Goal: Task Accomplishment & Management: Use online tool/utility

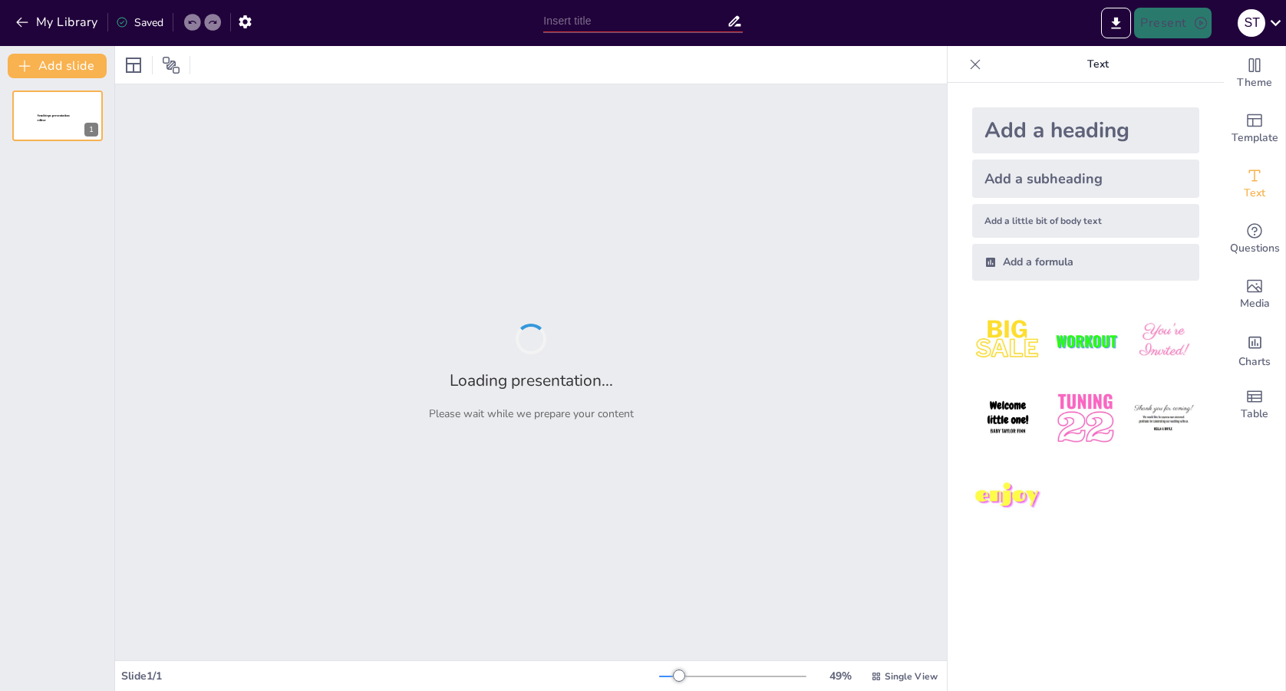
type input "缩短地铁车站大开挖施工关键时序QC小组启动会议"
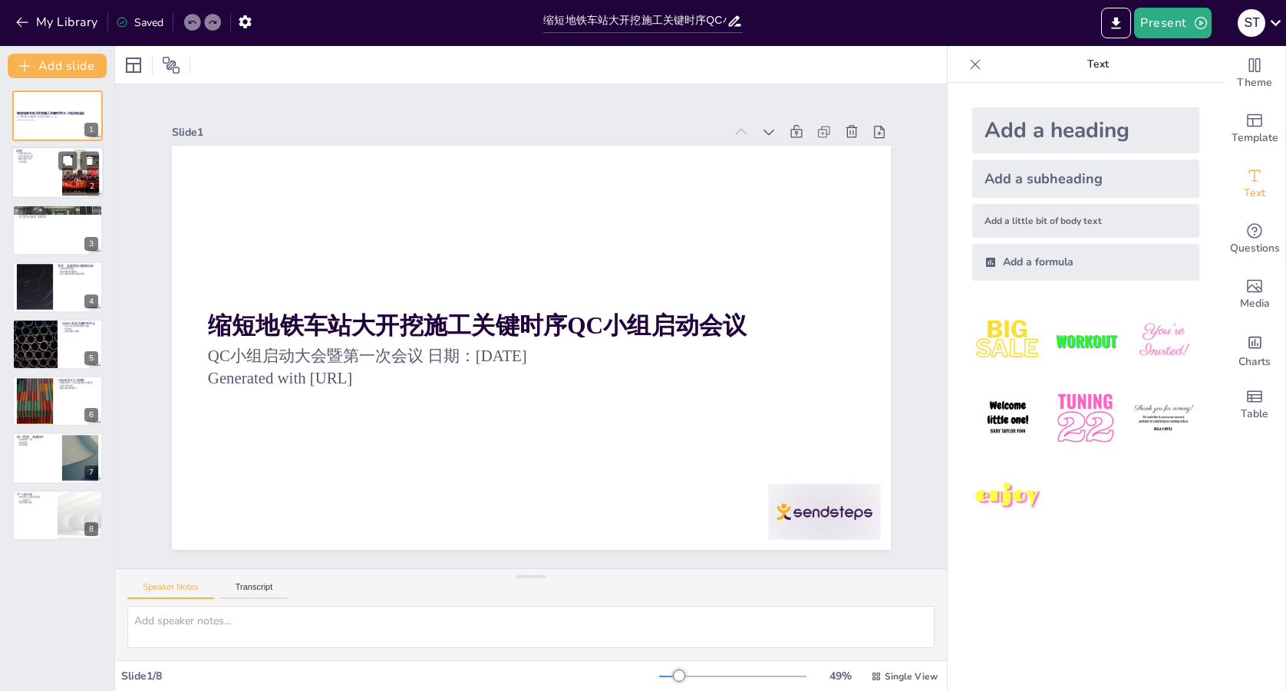
click at [51, 180] on div at bounding box center [58, 173] width 92 height 52
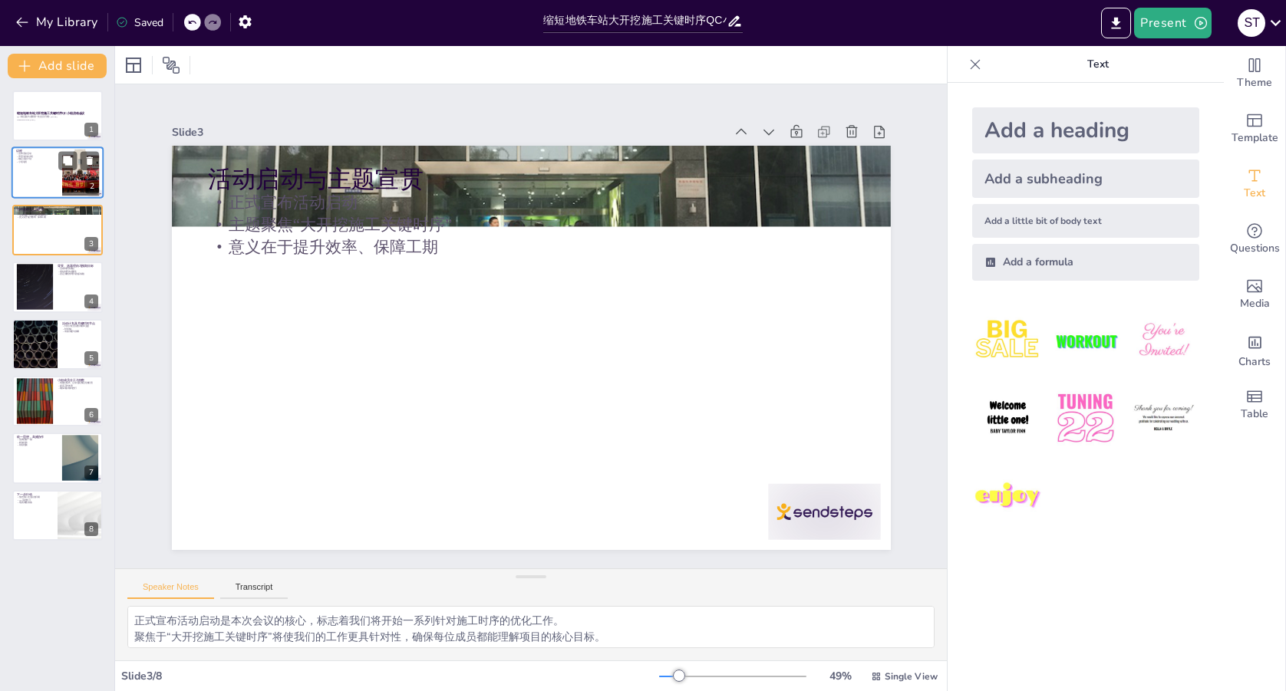
type textarea "宣布活动启动是本次会议的重要环节，标志着QC小组正式成立，进入项目实施阶段。 在背景与目标介绍环节，我们将讨论当前施工时序存在的痛点以及缩短时序的必要性，确保…"
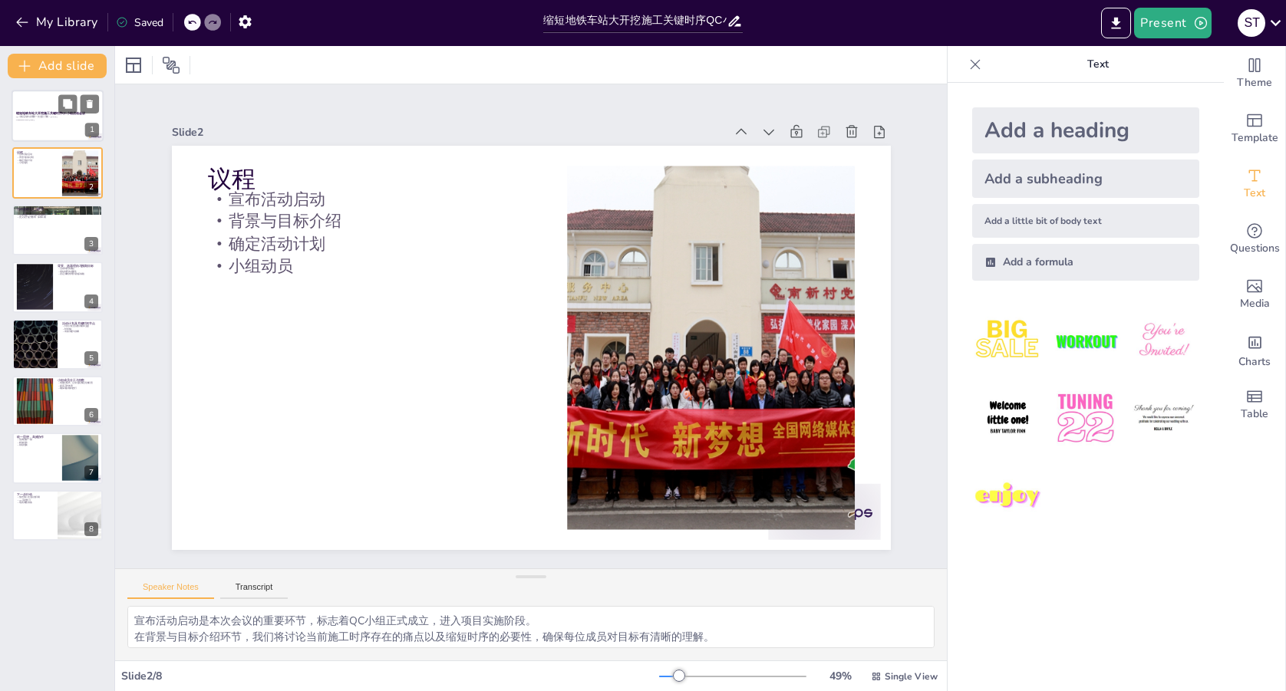
click at [54, 116] on p "QC小组启动大会暨第一次会议 日期：[DATE]" at bounding box center [57, 117] width 83 height 3
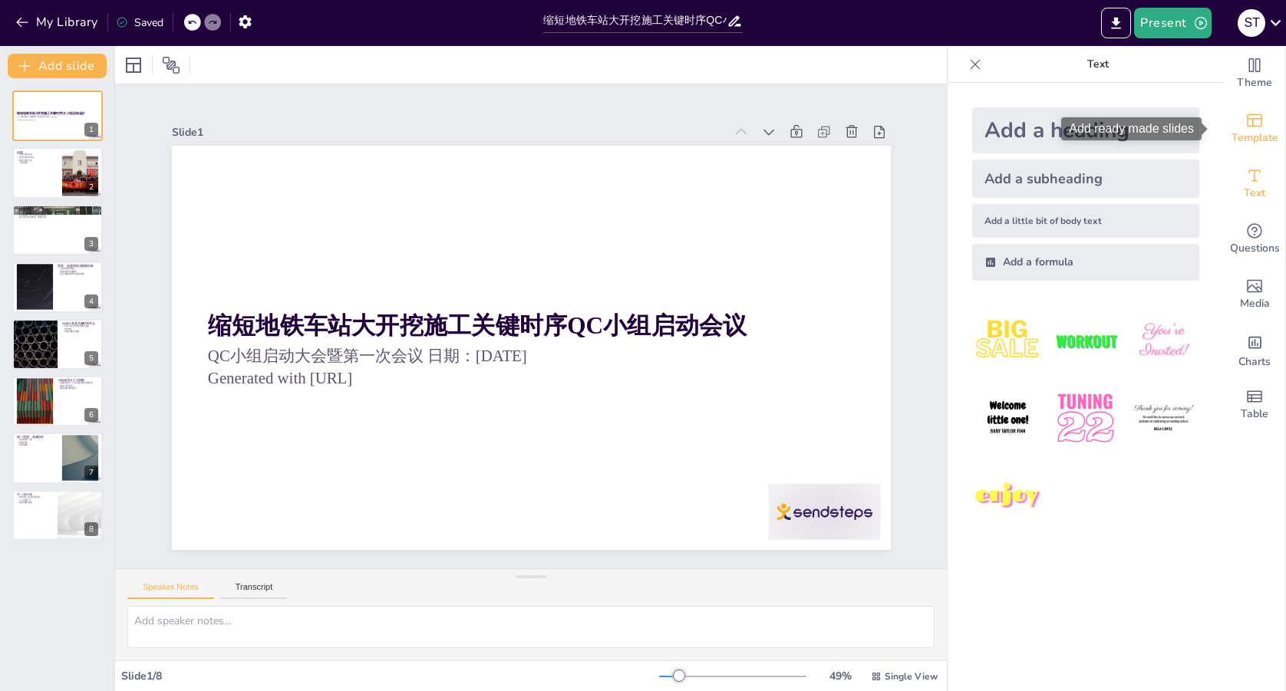
click at [1245, 127] on icon "Add ready made slides" at bounding box center [1254, 120] width 18 height 18
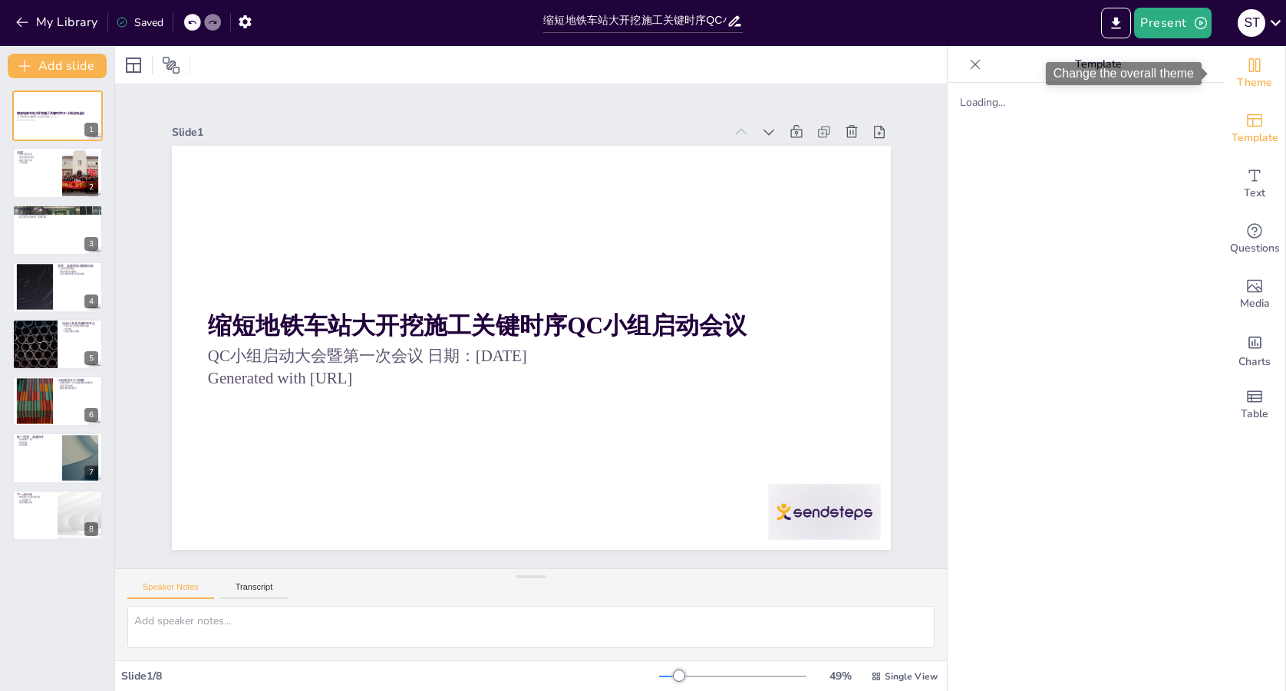
click at [1247, 66] on icon "Change the overall theme" at bounding box center [1254, 65] width 18 height 18
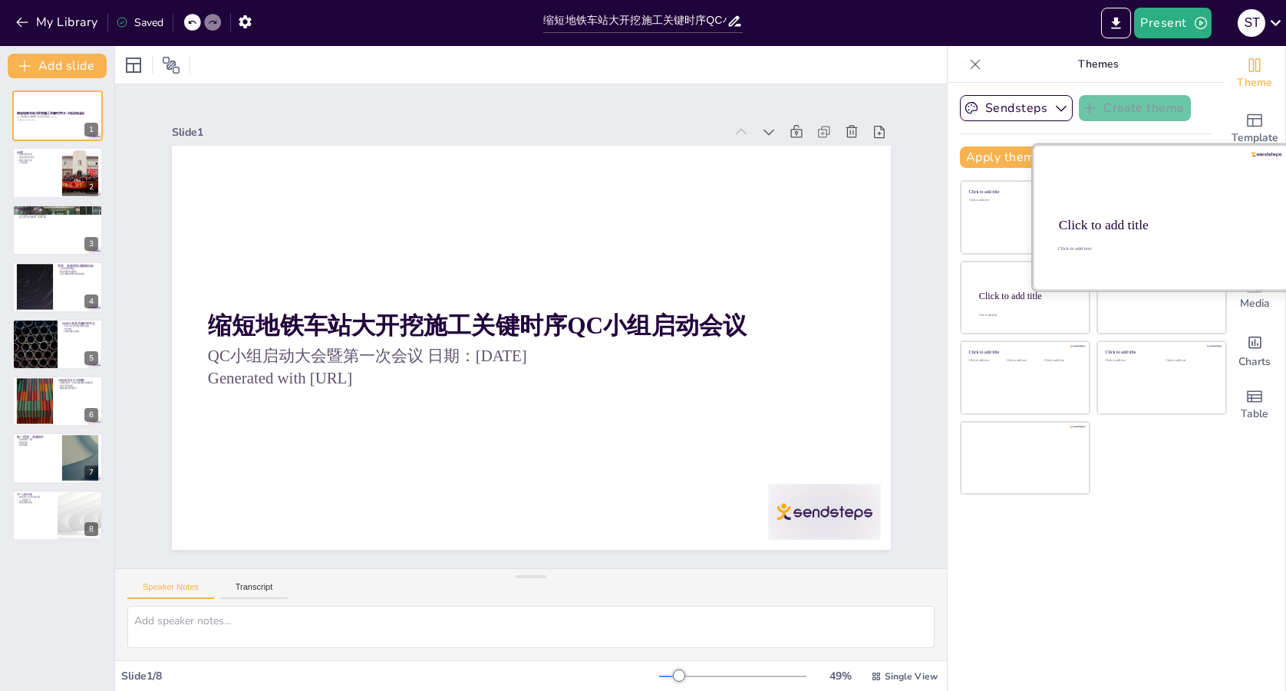
click at [1149, 219] on div "Click to add title" at bounding box center [1160, 225] width 203 height 15
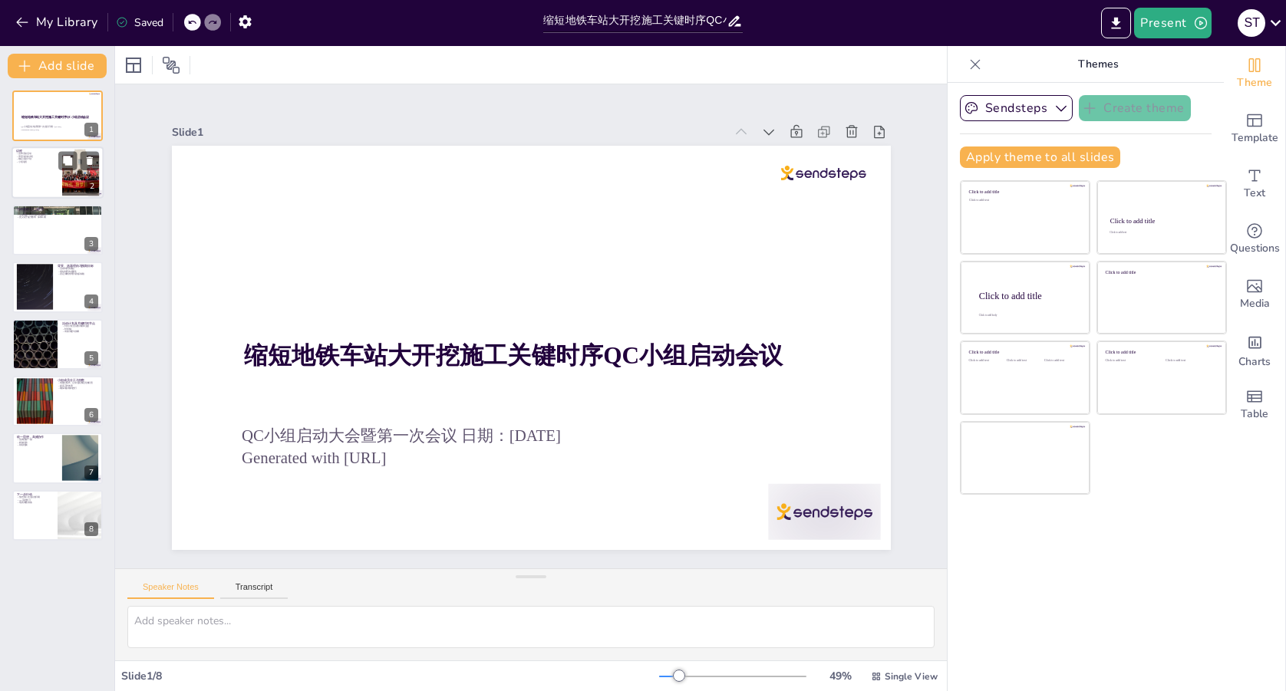
click at [61, 186] on div at bounding box center [80, 173] width 70 height 47
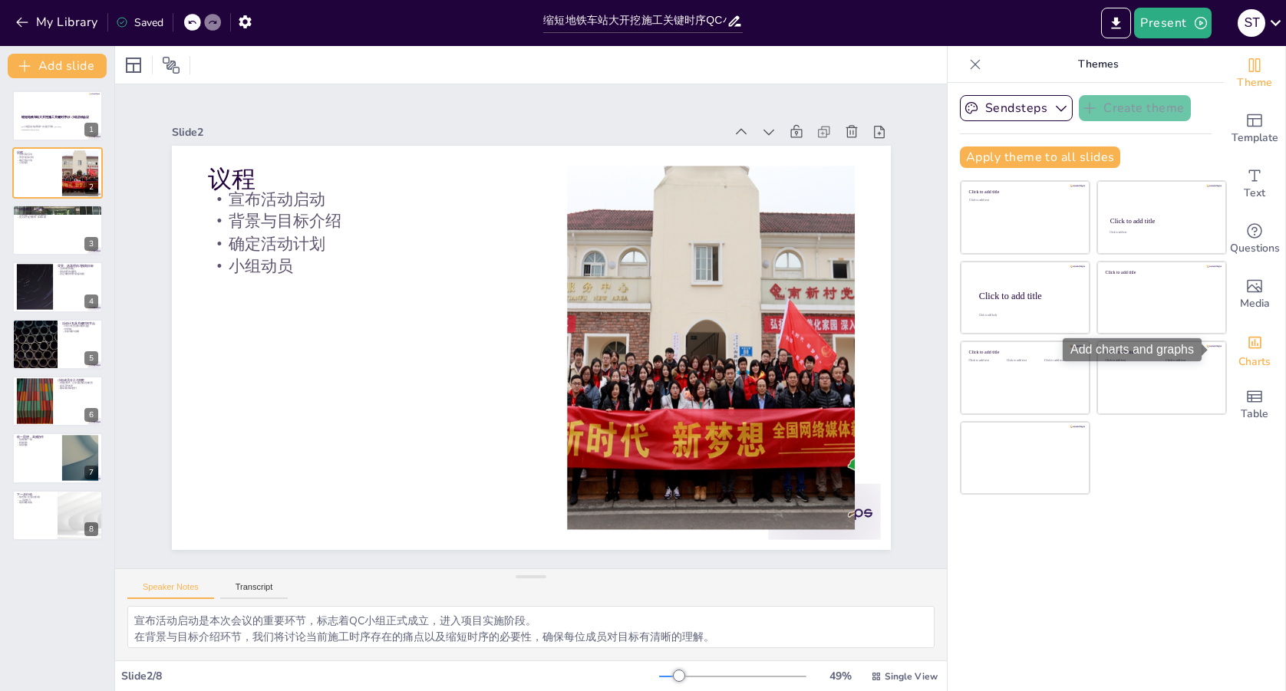
click at [1248, 349] on icon "Add charts and graphs" at bounding box center [1255, 343] width 16 height 16
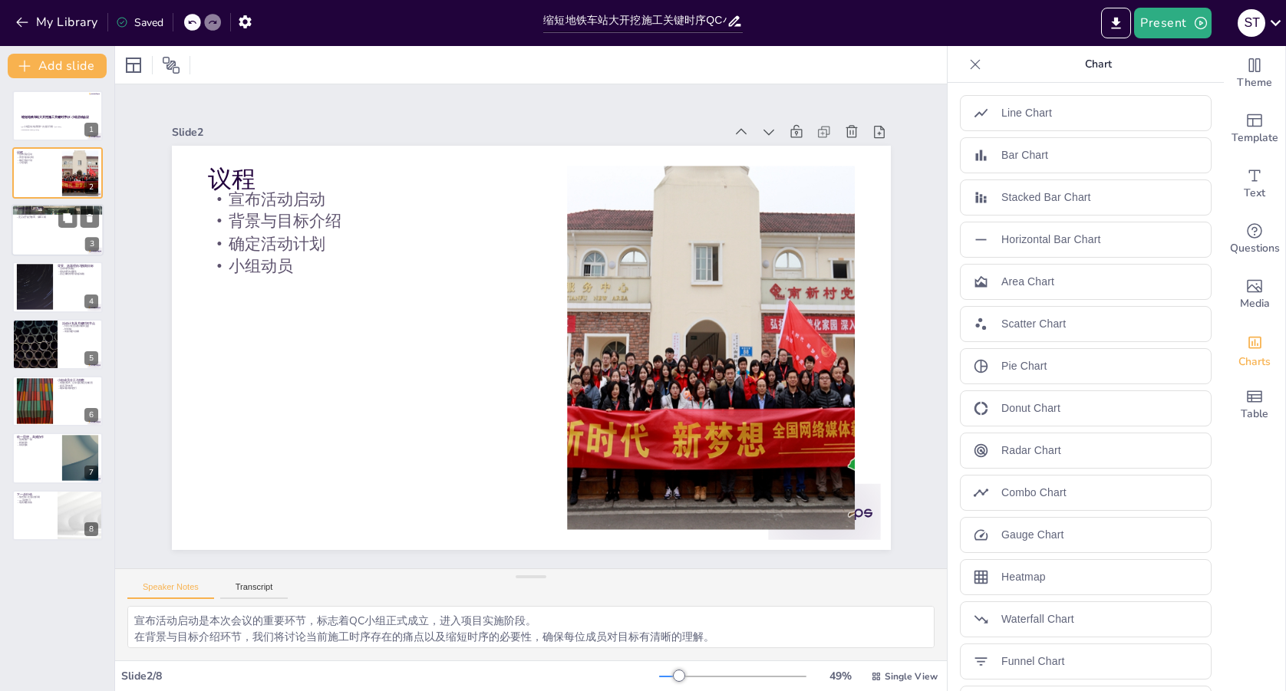
click at [41, 233] on div at bounding box center [58, 230] width 92 height 52
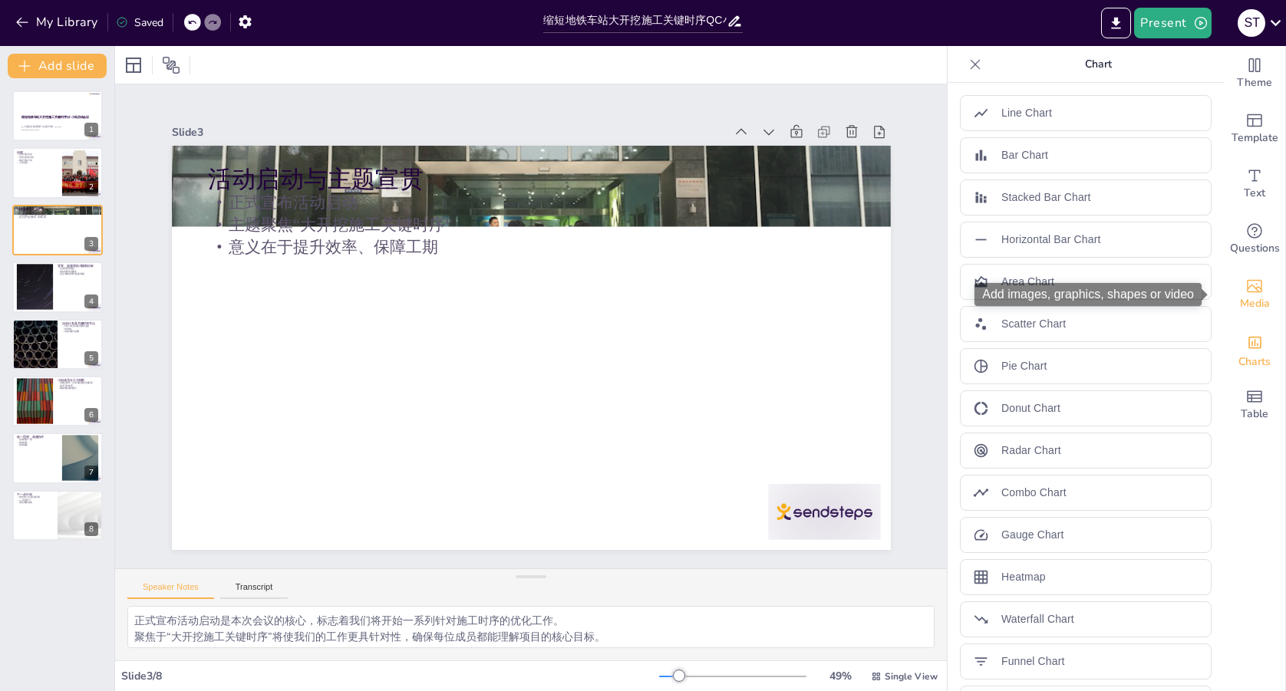
click at [1245, 290] on icon "Add images, graphics, shapes or video" at bounding box center [1254, 286] width 18 height 18
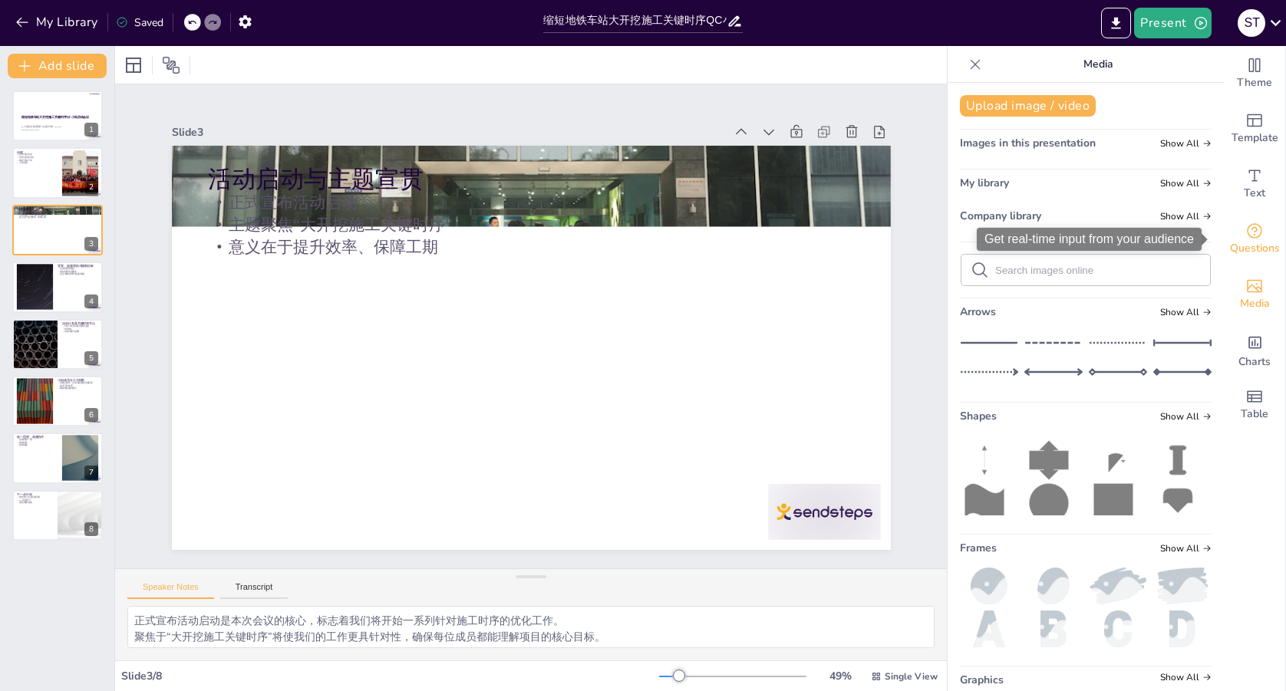
click at [1261, 232] on div "Questions" at bounding box center [1254, 239] width 61 height 55
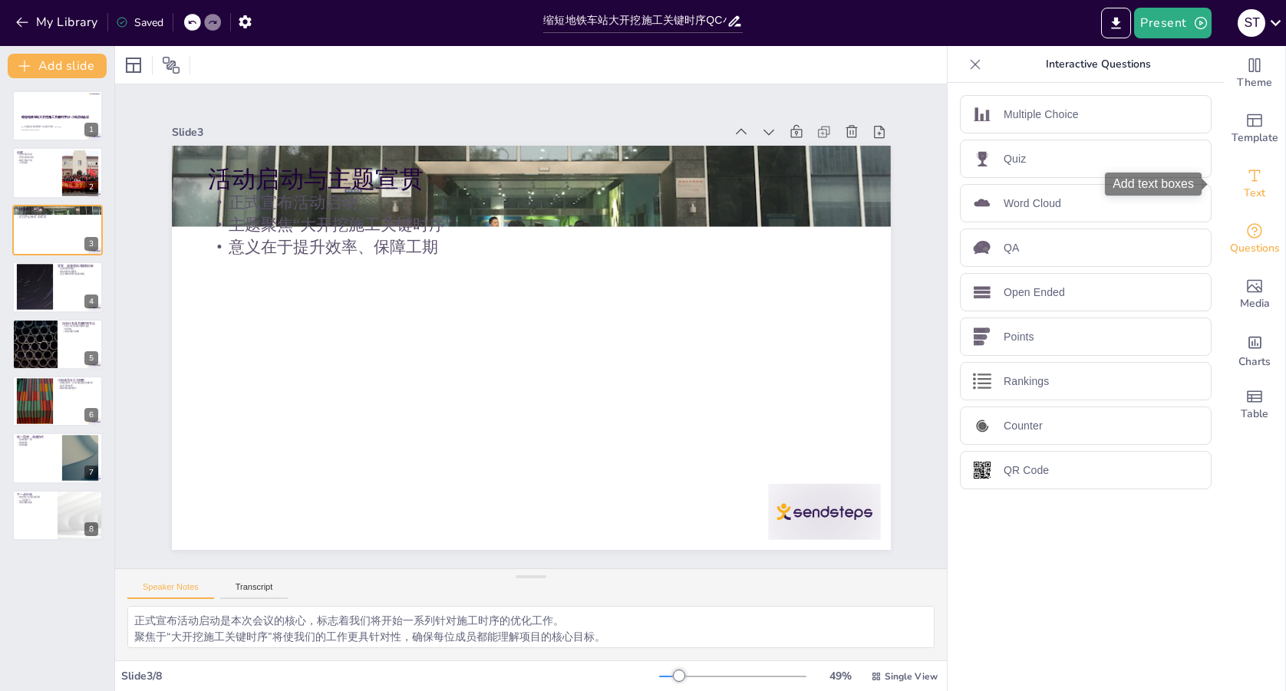
click at [1254, 180] on div "Text" at bounding box center [1254, 184] width 61 height 55
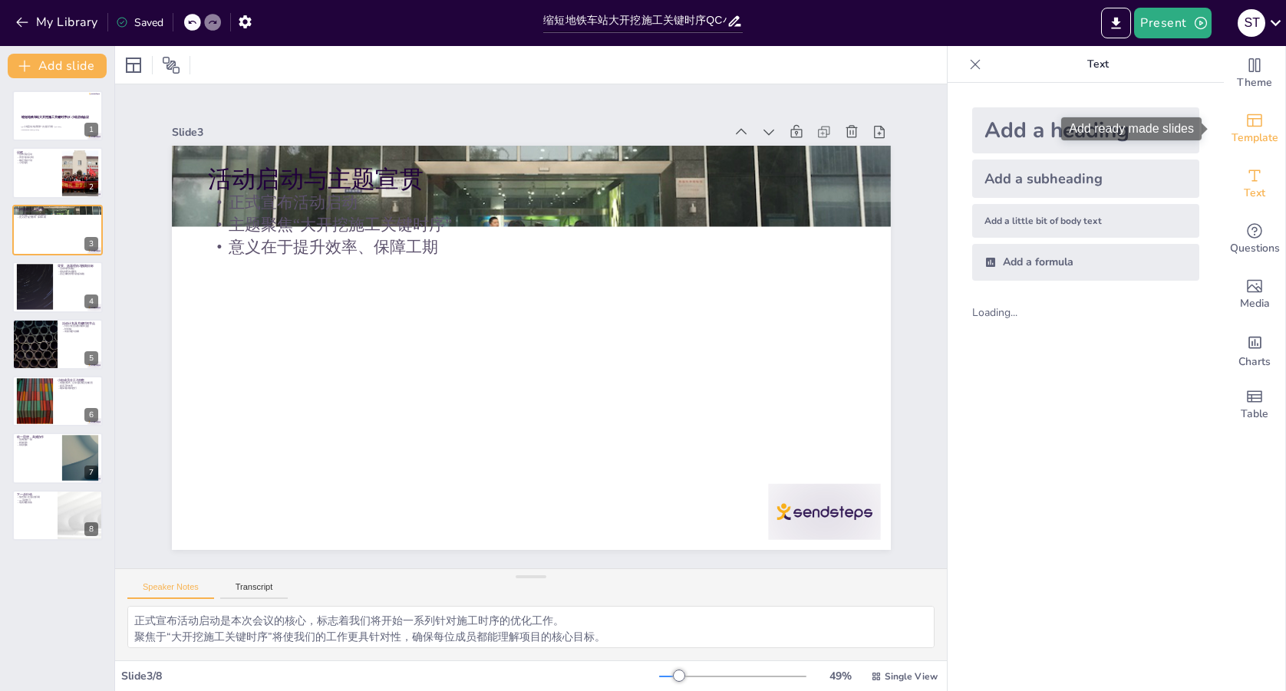
click at [1249, 120] on icon "Add ready made slides" at bounding box center [1254, 120] width 18 height 18
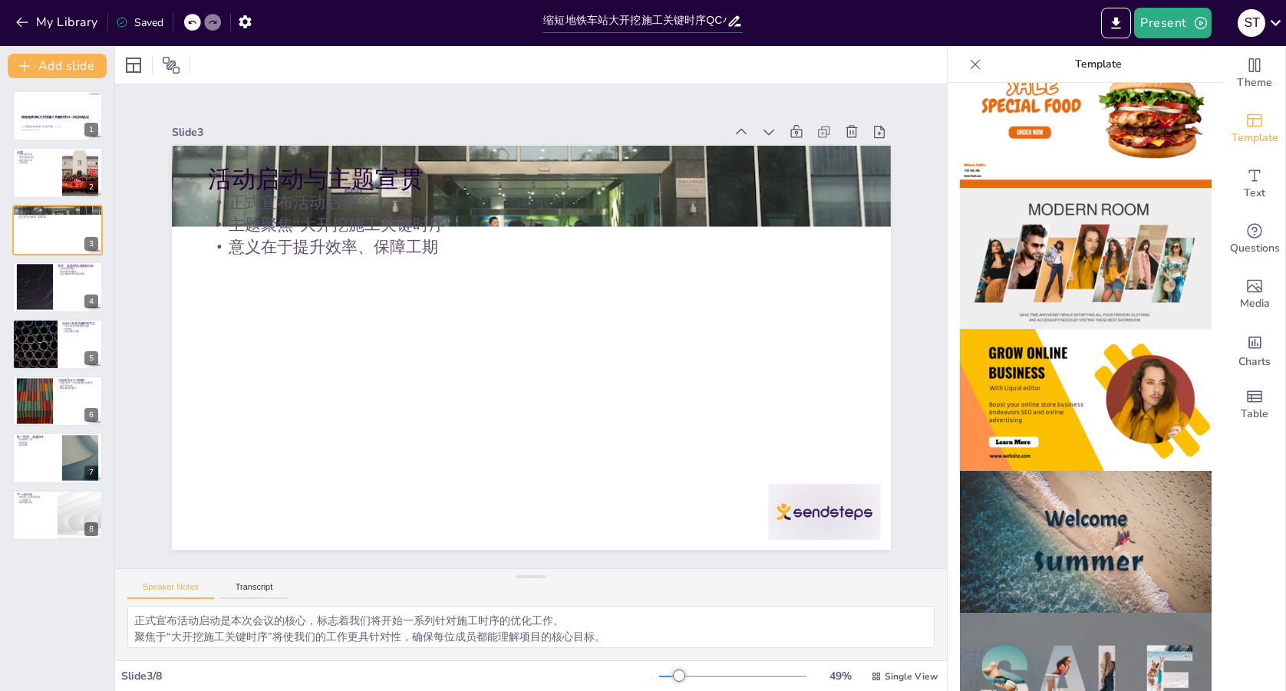
scroll to position [5, 0]
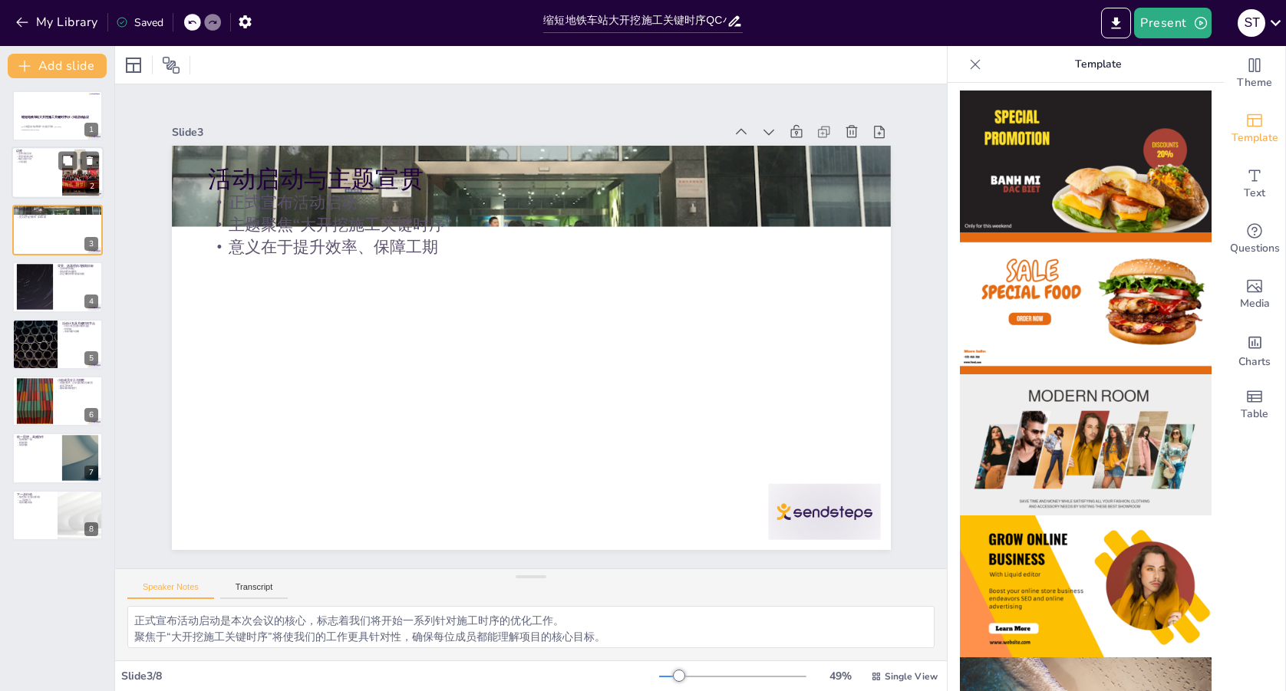
click at [45, 163] on p "小组动员" at bounding box center [36, 162] width 41 height 3
type textarea "宣布活动启动是本次会议的重要环节，标志着QC小组正式成立，进入项目实施阶段。 在背景与目标介绍环节，我们将讨论当前施工时序存在的痛点以及缩短时序的必要性，确保…"
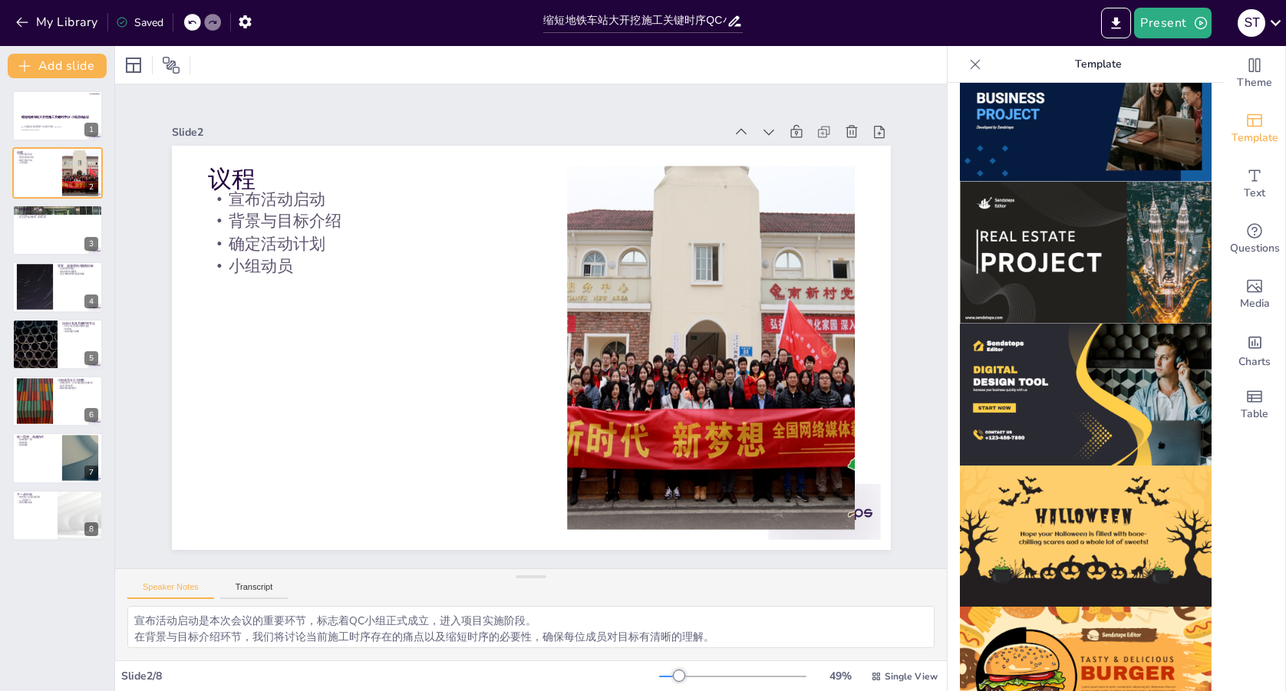
scroll to position [1334, 0]
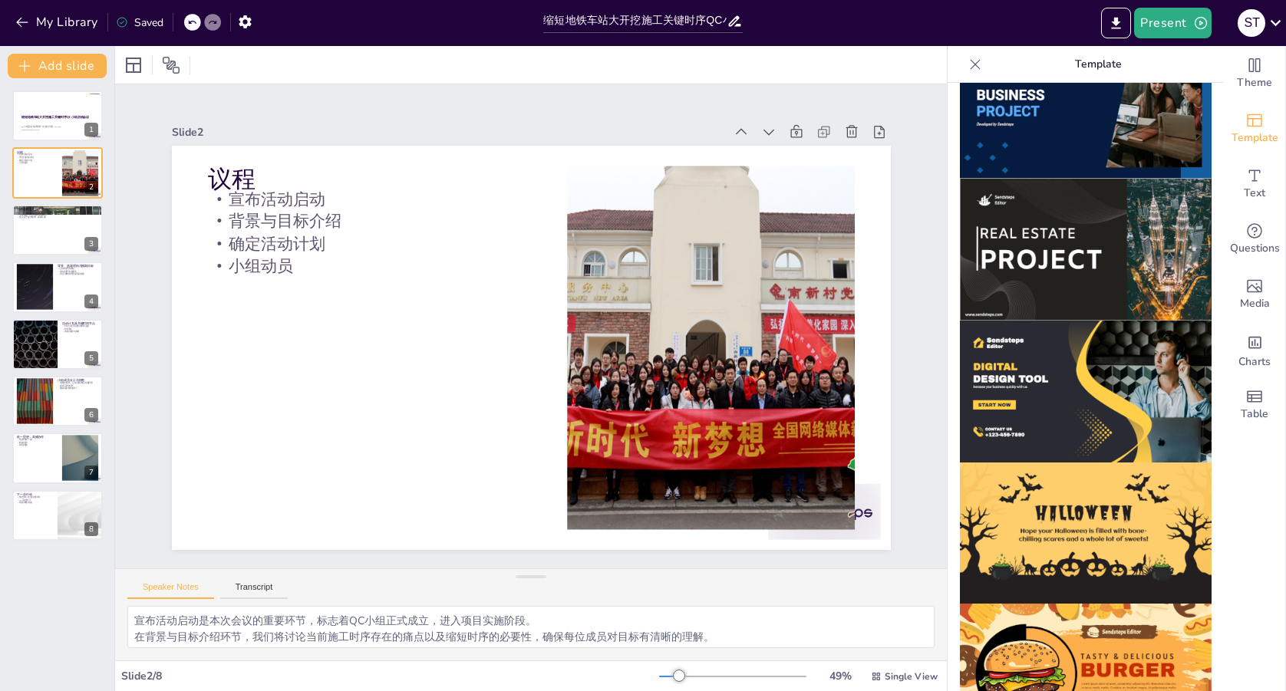
click at [1068, 463] on img at bounding box center [1086, 534] width 252 height 142
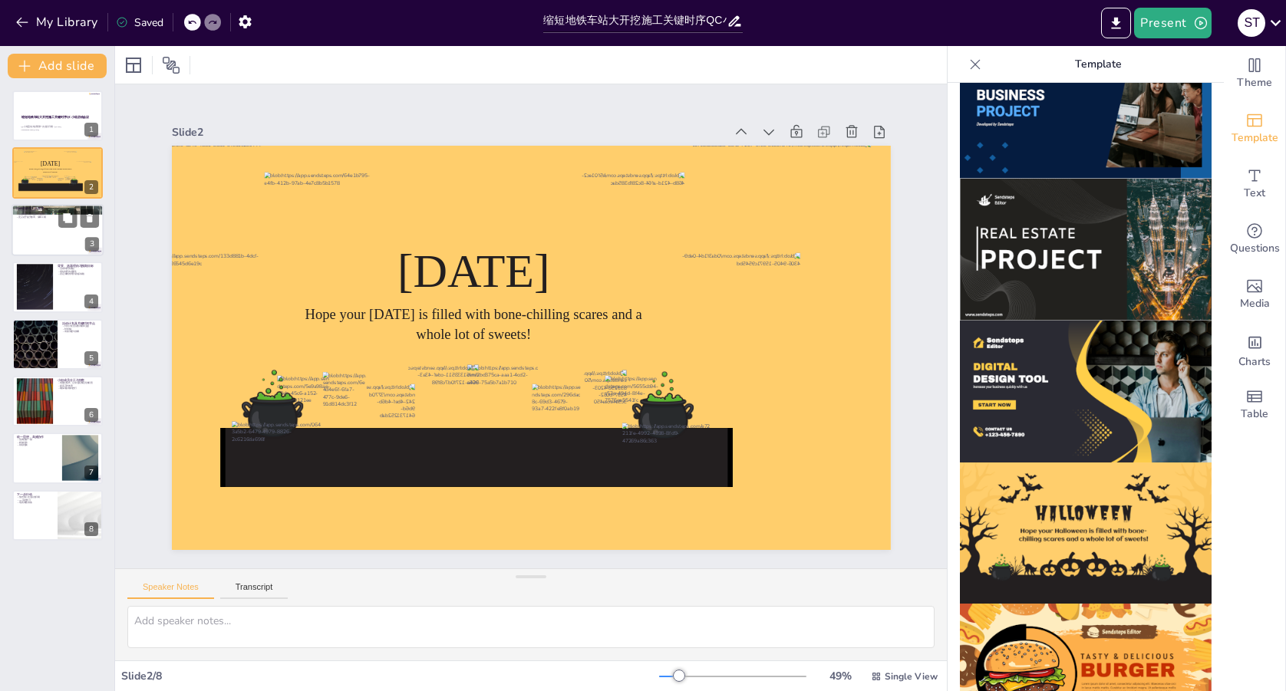
click at [47, 216] on p "意义在于提升效率、保障工期" at bounding box center [57, 217] width 83 height 3
type textarea "正式宣布活动启动是本次会议的核心，标志着我们将开始一系列针对施工时序的优化工作。 聚焦于“大开挖施工关键时序”将使我们的工作更具针对性，确保每位成员都能理解项…"
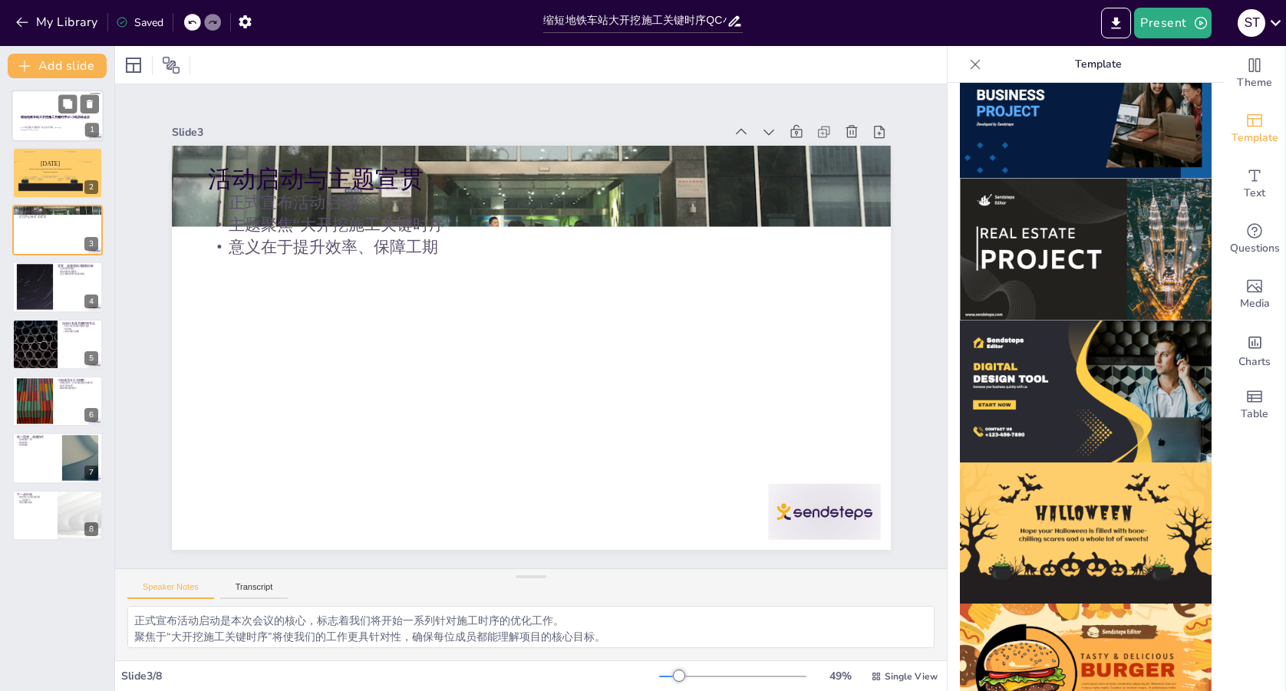
click at [59, 137] on div at bounding box center [58, 116] width 92 height 52
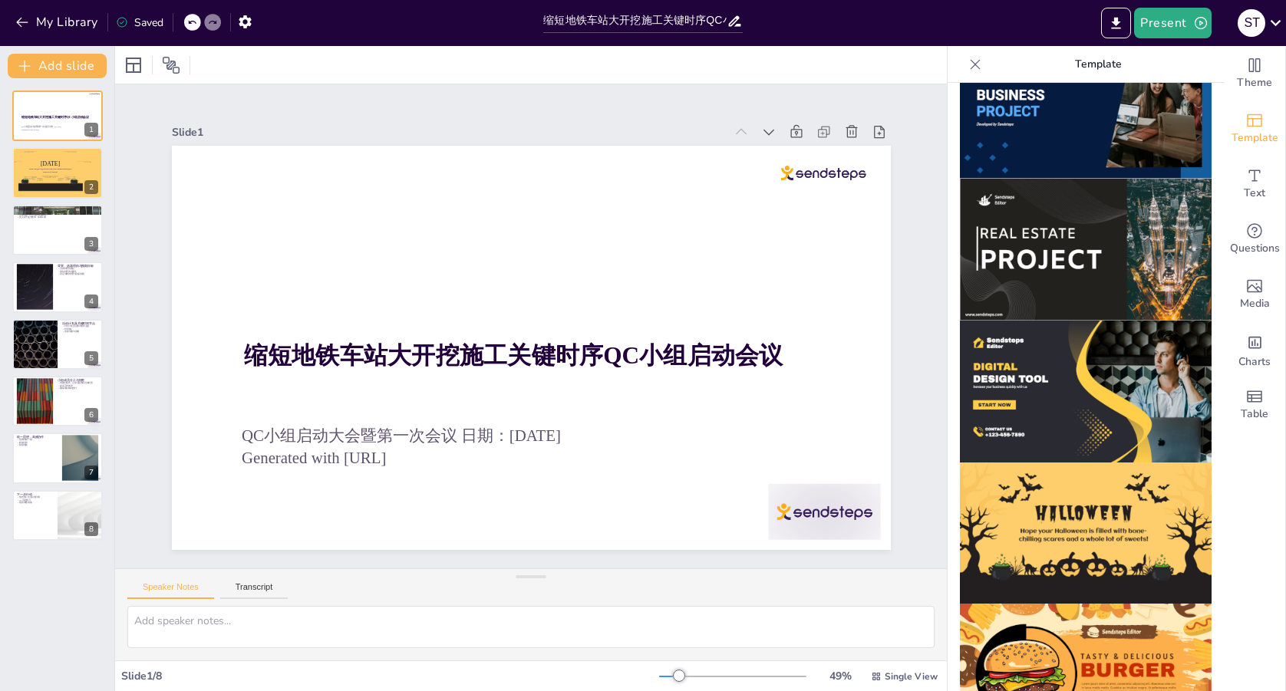
click at [1065, 463] on img at bounding box center [1086, 534] width 252 height 142
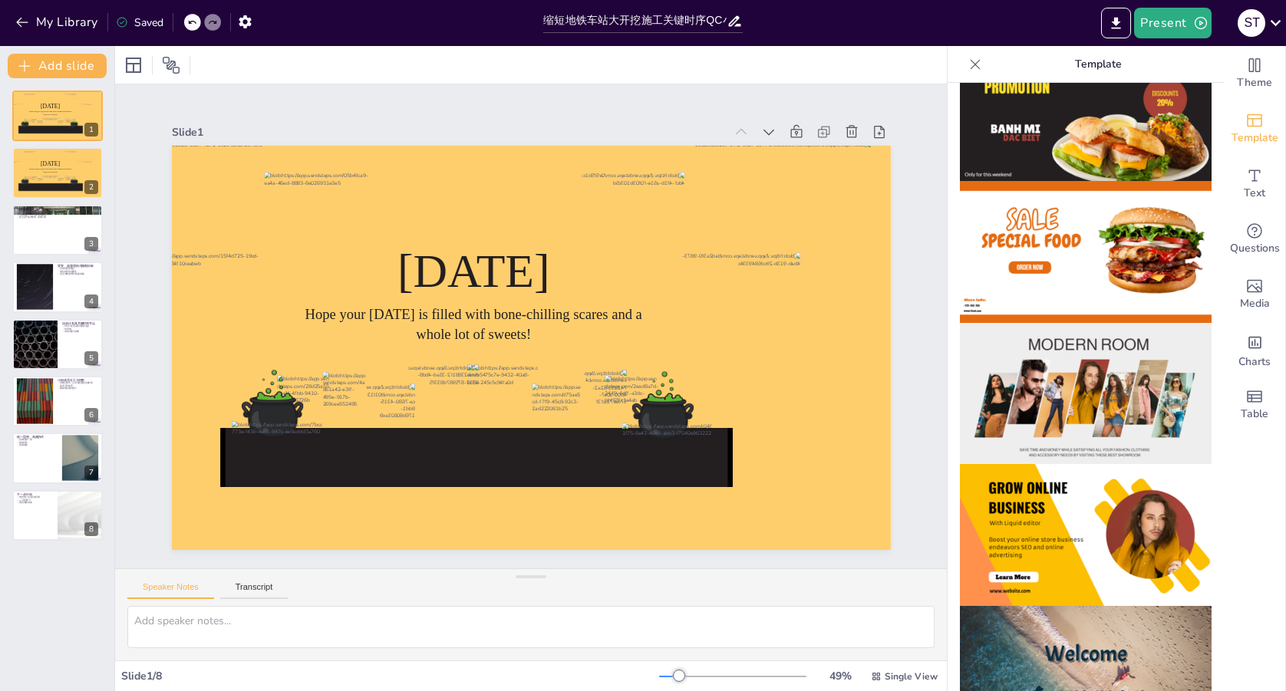
scroll to position [0, 0]
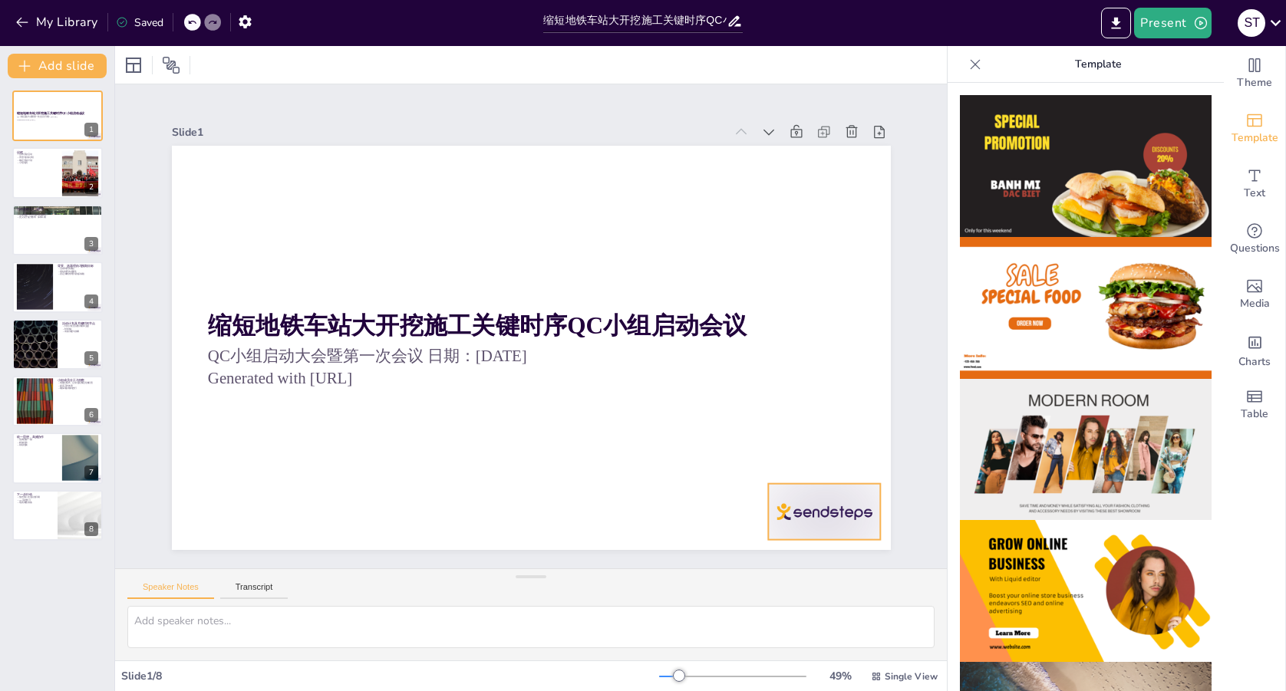
click at [529, 607] on div at bounding box center [480, 670] width 97 height 126
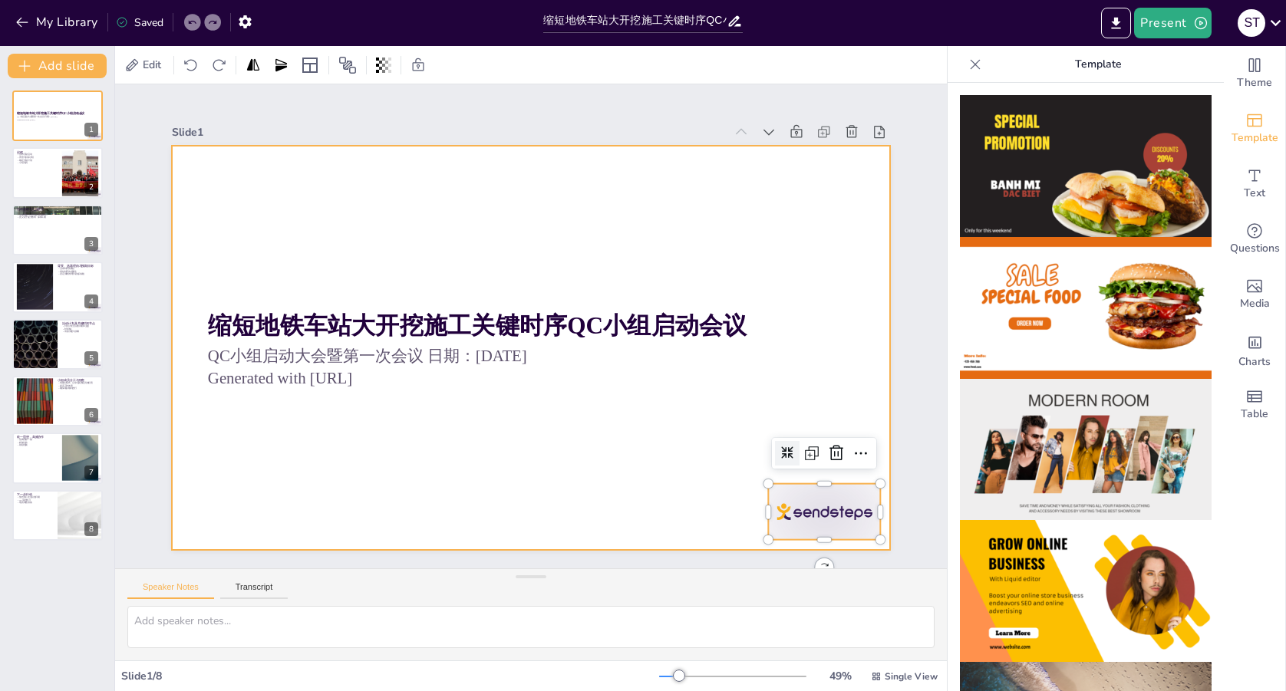
click at [660, 456] on div at bounding box center [551, 333] width 607 height 809
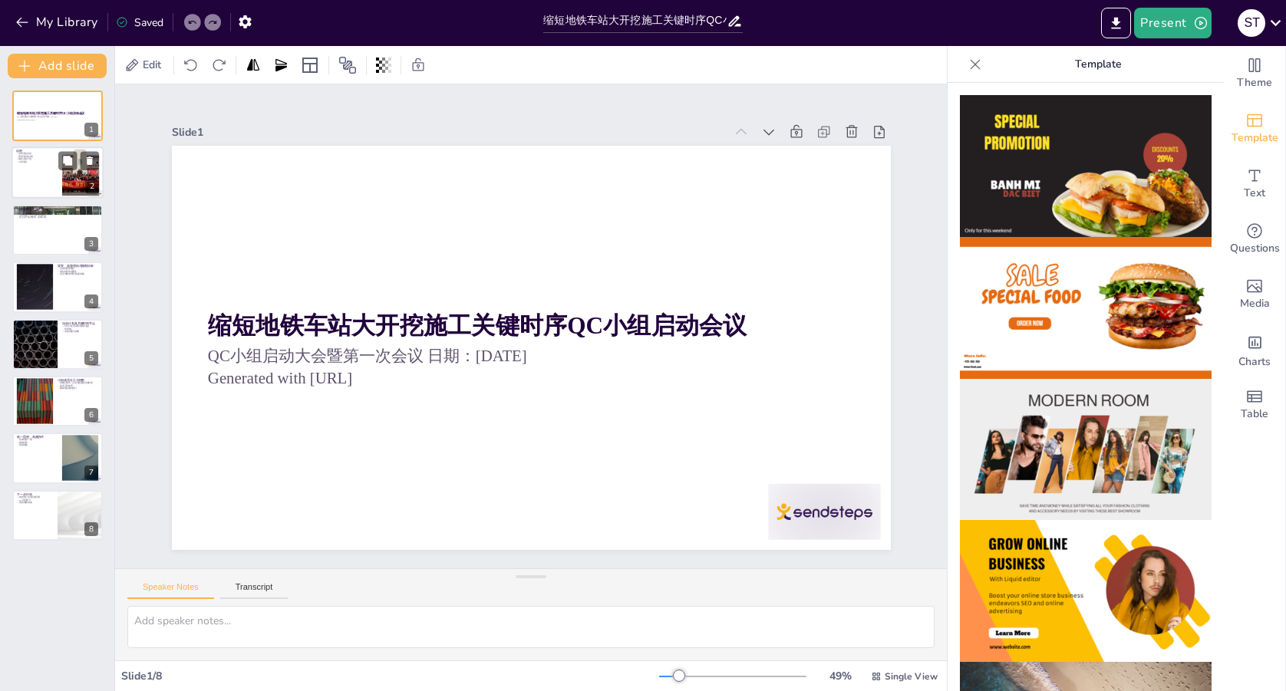
click at [43, 172] on div at bounding box center [58, 173] width 92 height 52
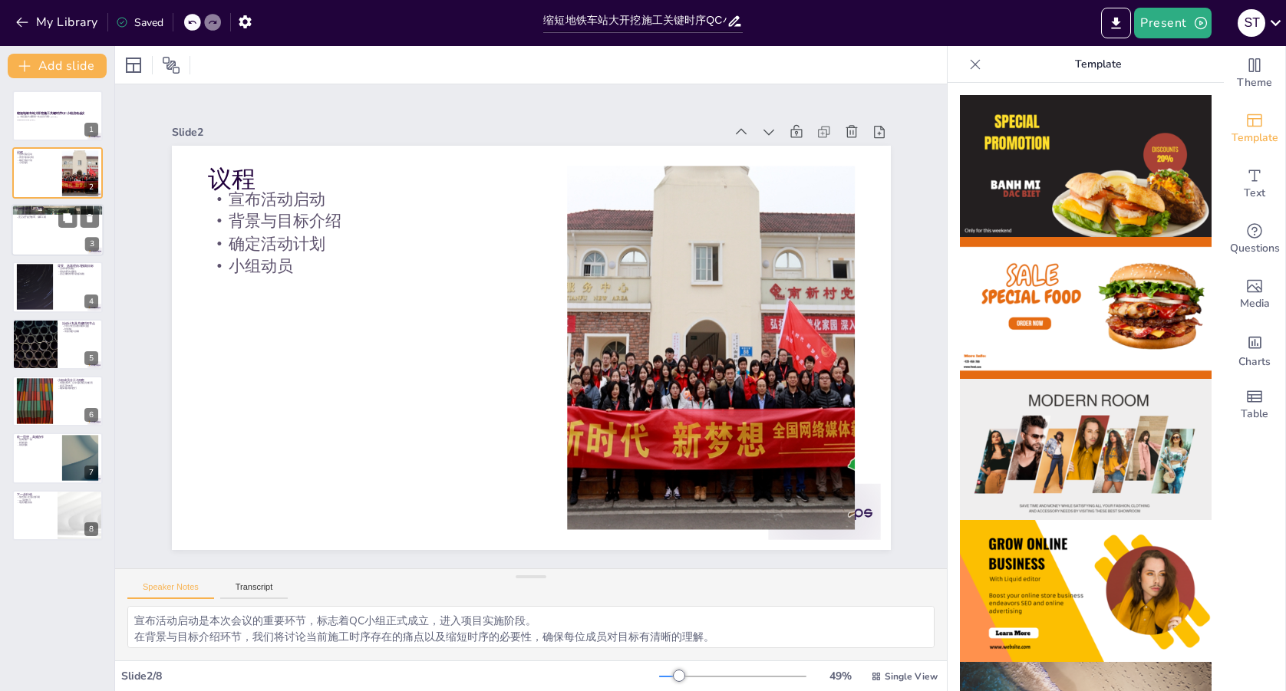
click at [45, 230] on div at bounding box center [58, 230] width 92 height 52
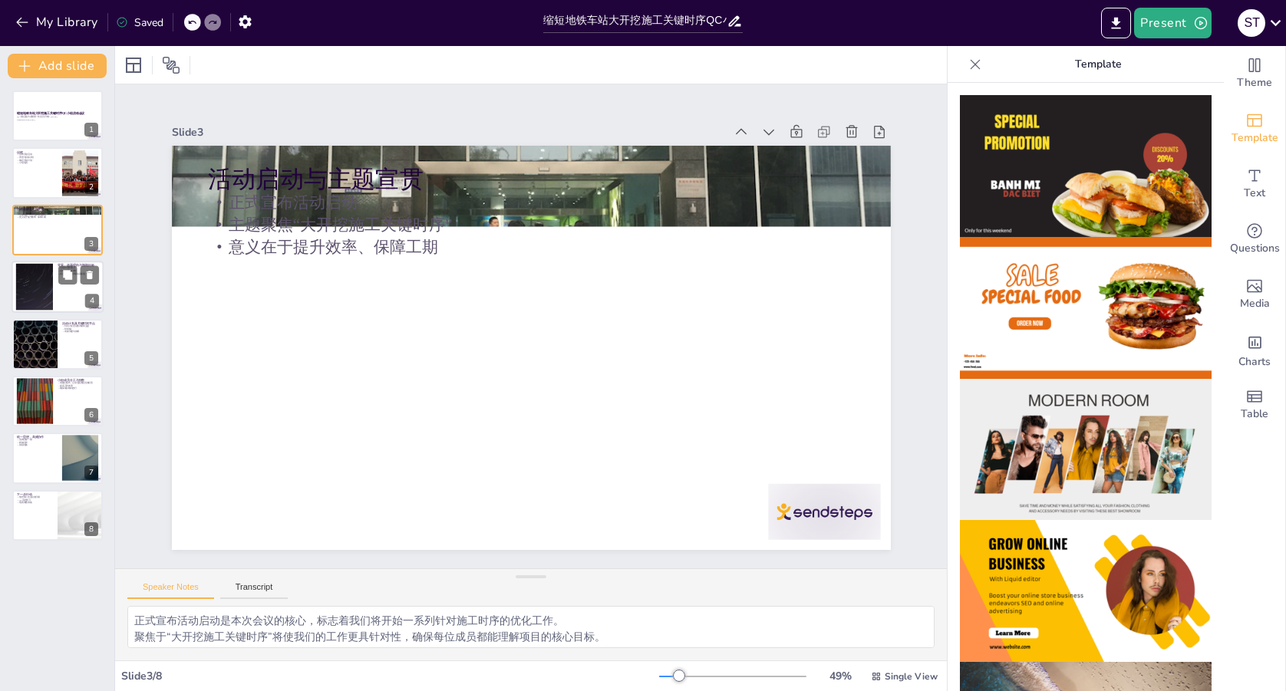
click at [55, 285] on div at bounding box center [58, 287] width 92 height 52
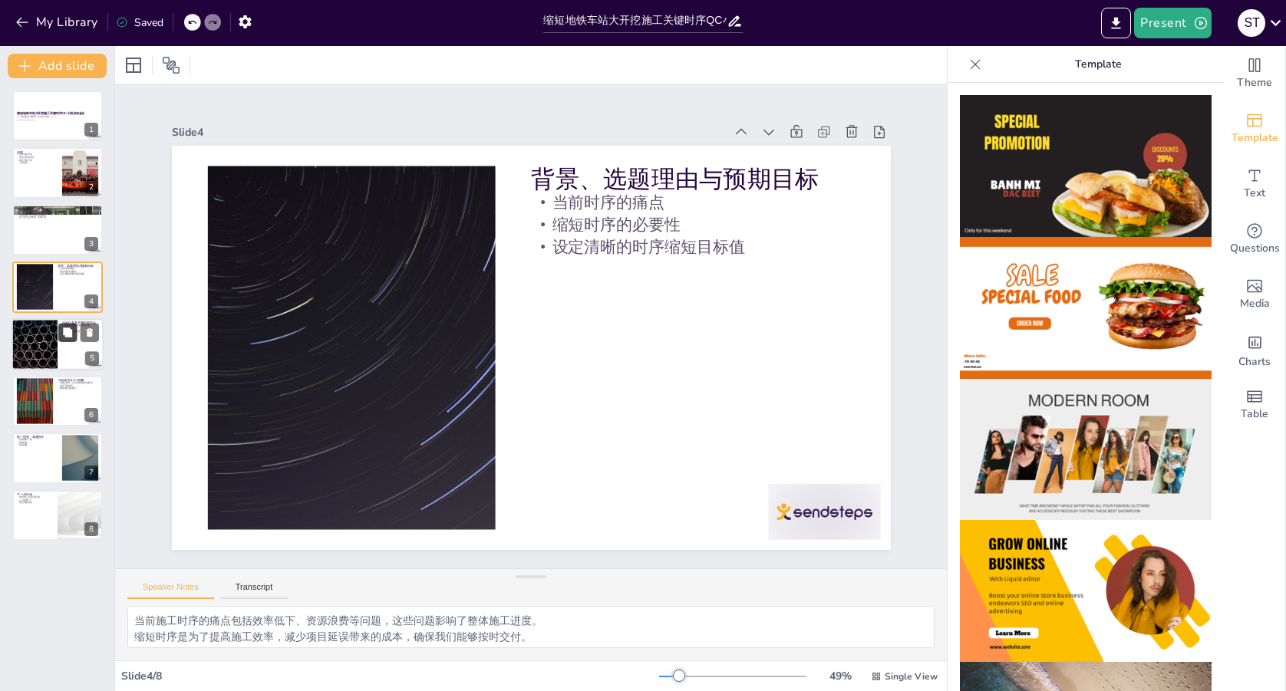
click at [58, 330] on button at bounding box center [67, 332] width 18 height 18
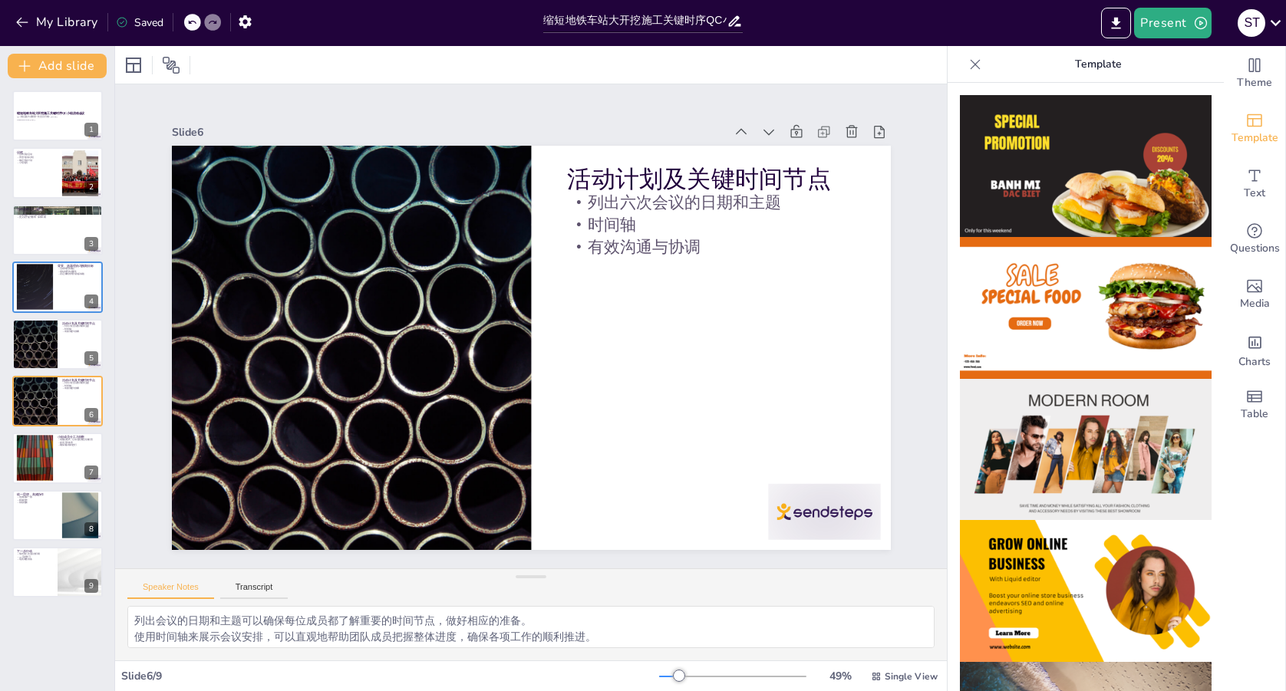
click at [57, 375] on div "缩短地铁车站大开挖施工关键时序QC小组启动会议 QC小组启动大会暨第一次会议 日期：[DATE] Generated with [URL] 1 议程 宣布活动…" at bounding box center [57, 344] width 114 height 507
click at [51, 349] on div at bounding box center [34, 344] width 92 height 52
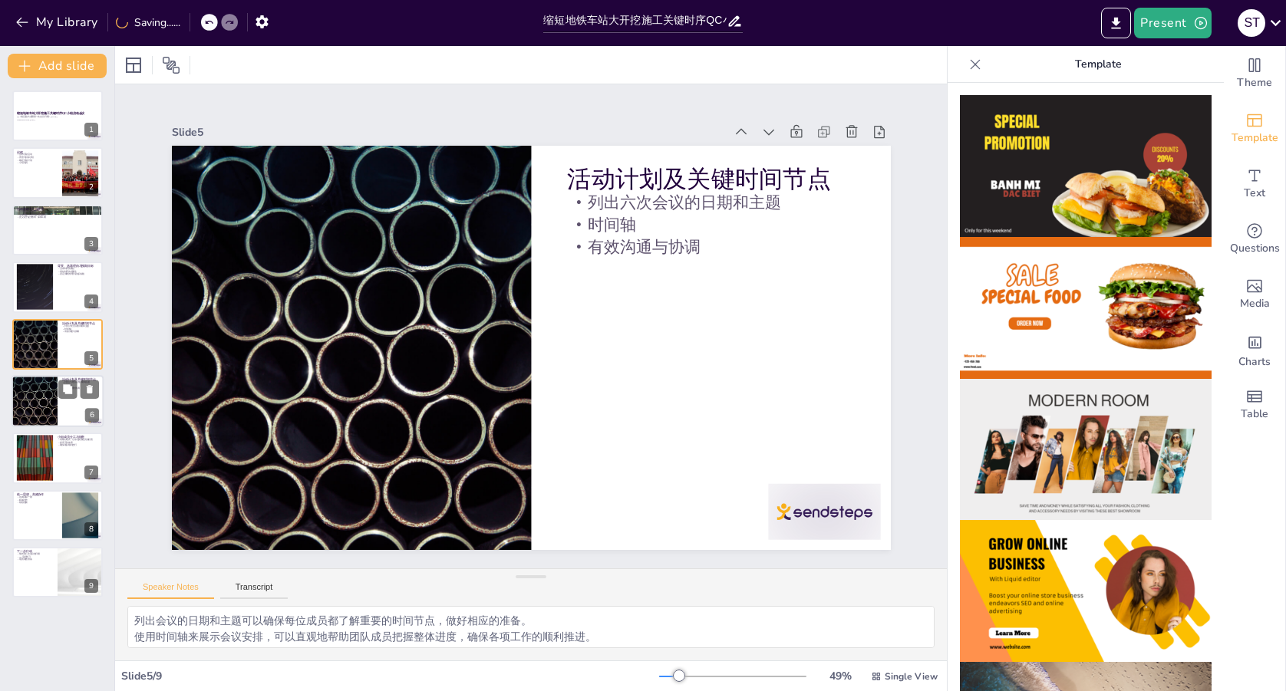
click at [46, 393] on div at bounding box center [34, 401] width 92 height 52
click at [47, 557] on p "QC流程学习" at bounding box center [34, 557] width 37 height 3
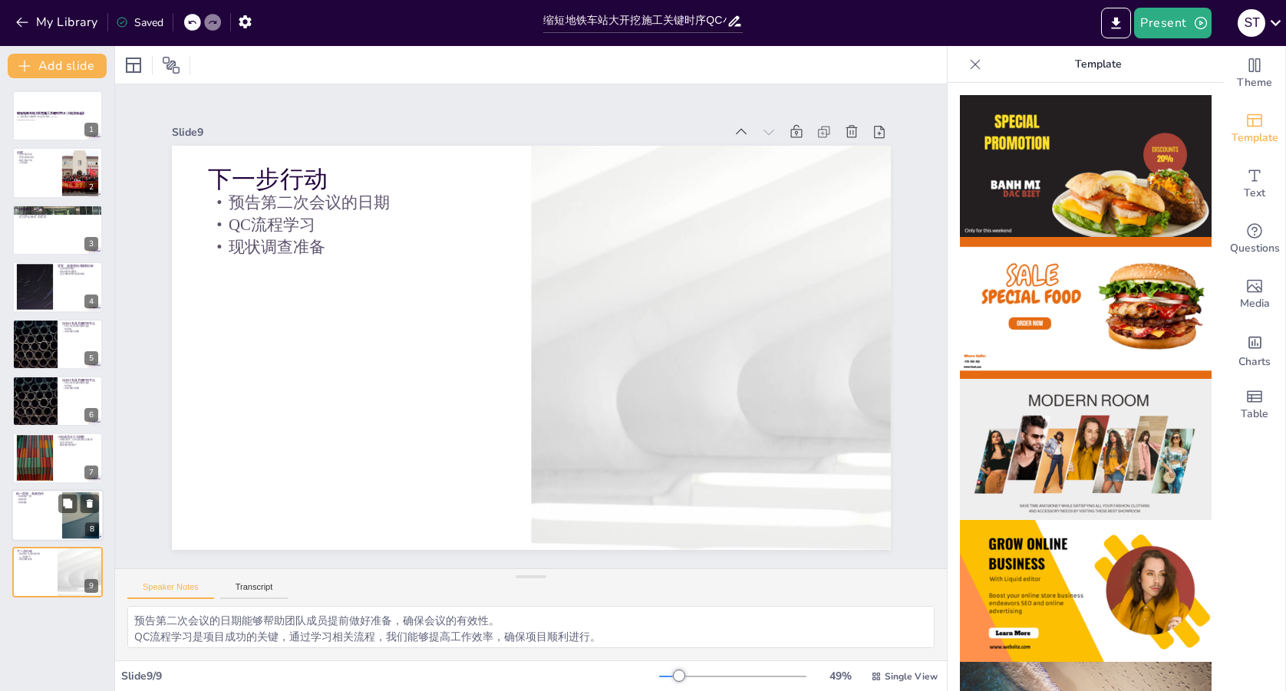
click at [45, 496] on p "强调目标一致" at bounding box center [36, 497] width 41 height 3
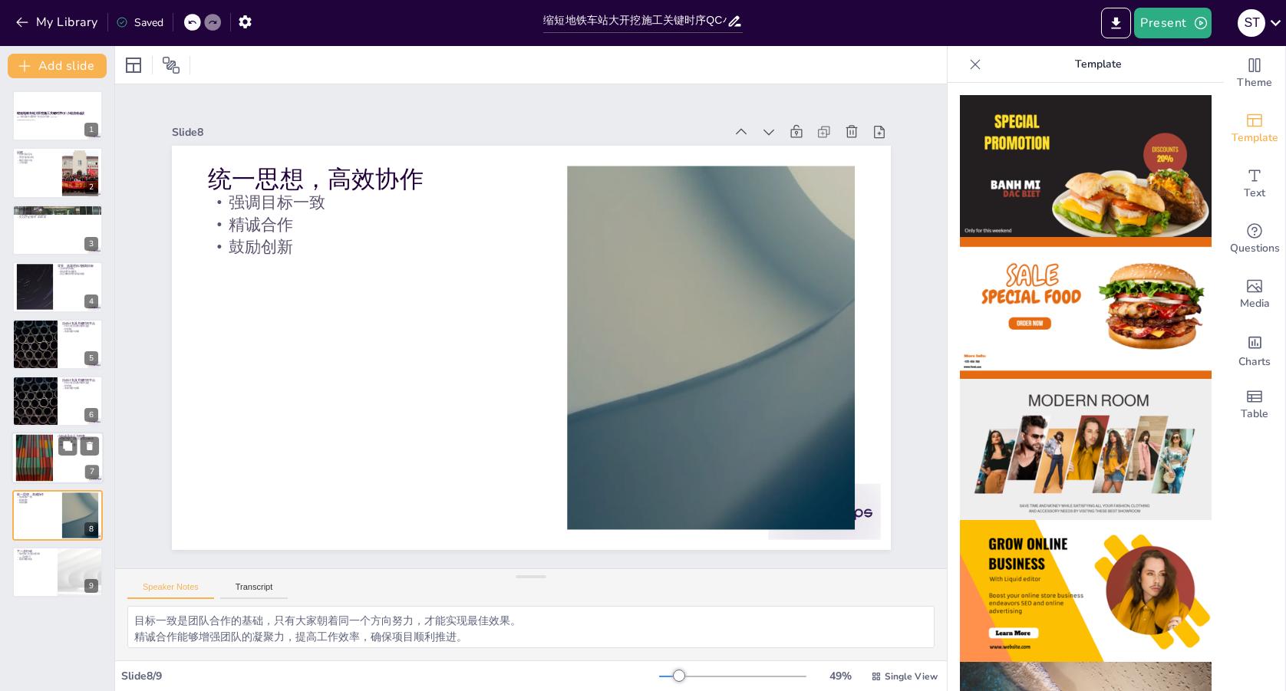
click at [45, 450] on div at bounding box center [34, 458] width 83 height 47
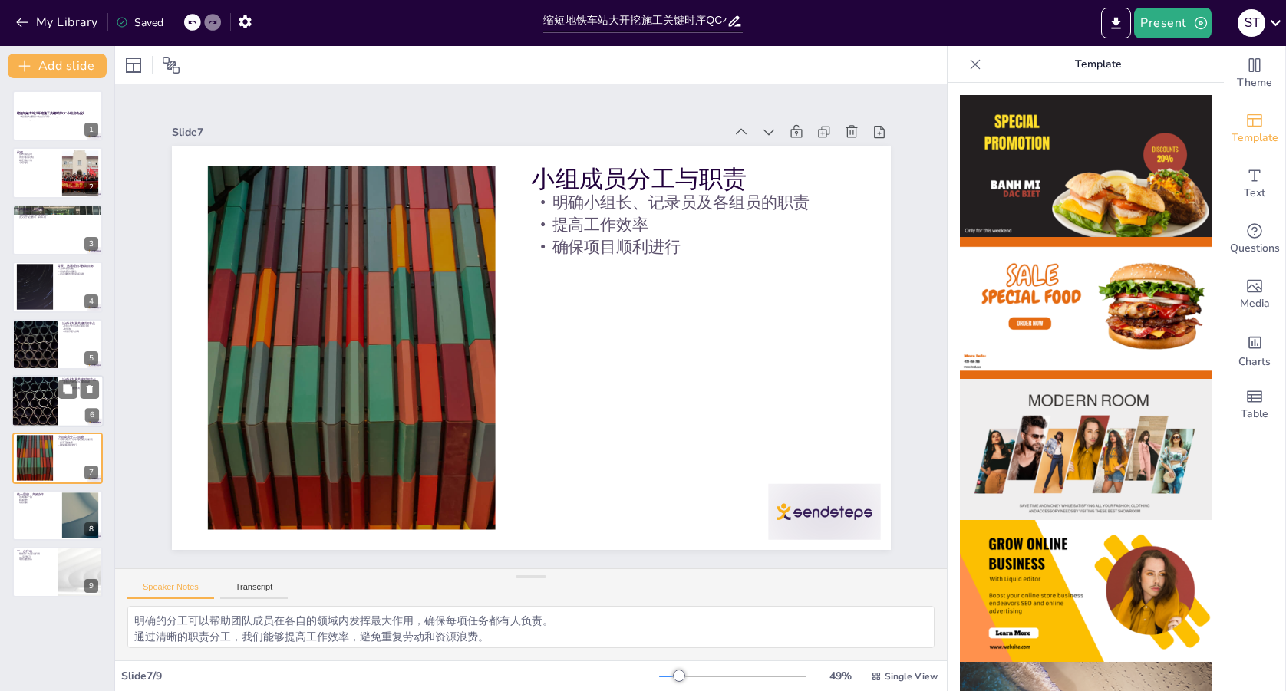
click at [50, 401] on div at bounding box center [34, 401] width 92 height 52
type textarea "列出会议的日期和主题可以确保每位成员都了解重要的时间节点，做好相应的准备。 使用时间轴来展示会议安排，可以直观地帮助团队成员把握整体进度，确保各项工作的顺利推…"
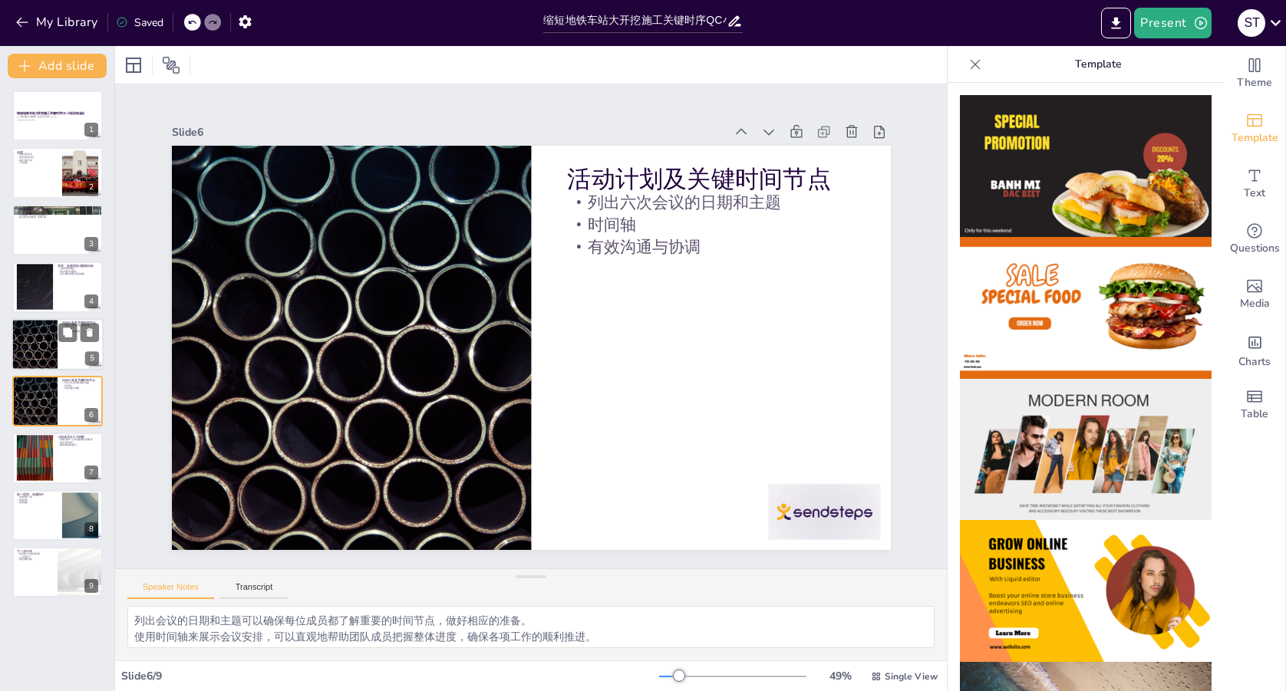
click at [45, 356] on div at bounding box center [34, 344] width 92 height 52
